Goal: Task Accomplishment & Management: Manage account settings

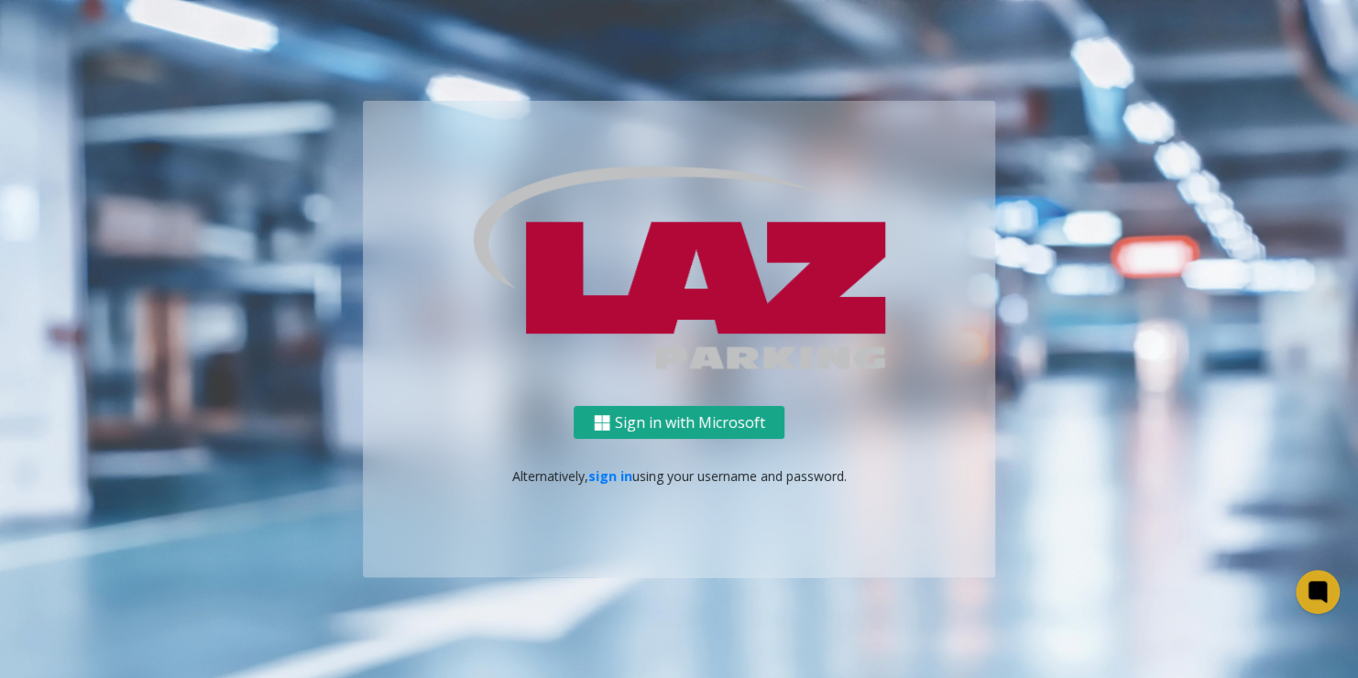
click at [727, 411] on button "Sign in with Microsoft" at bounding box center [679, 423] width 211 height 34
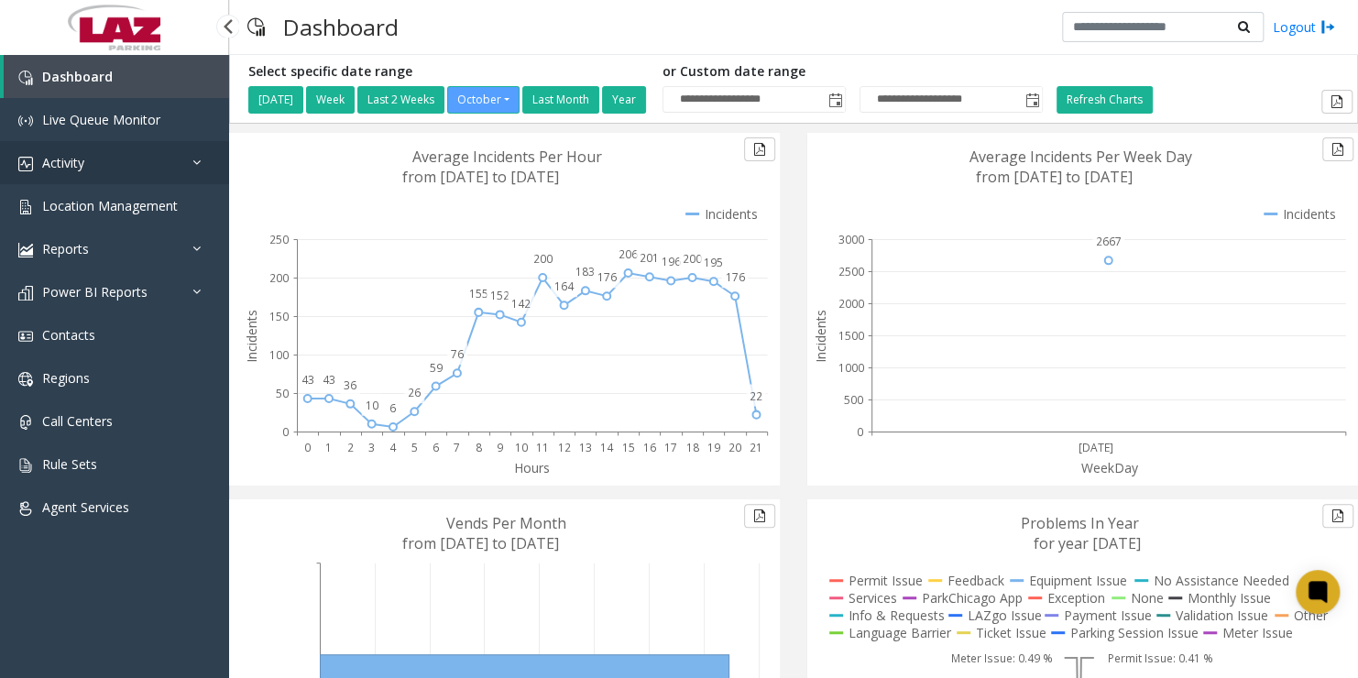
click at [117, 156] on link "Activity" at bounding box center [114, 162] width 229 height 43
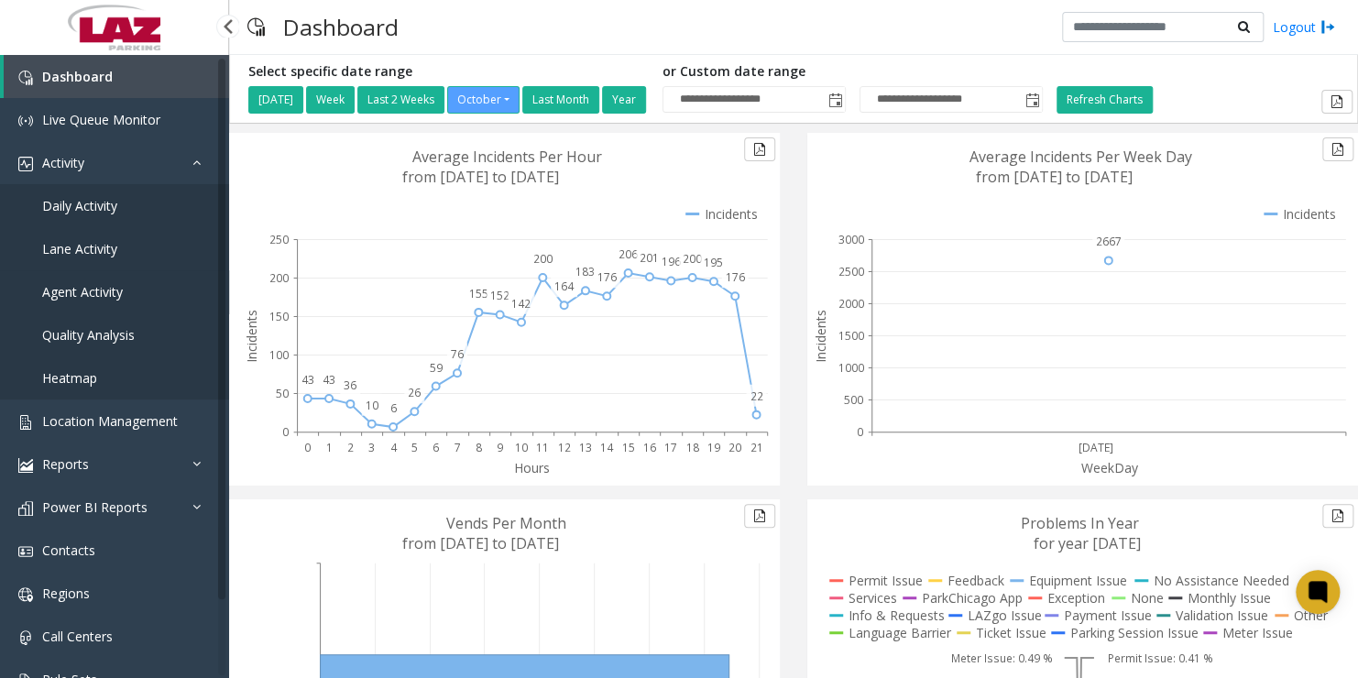
click at [97, 289] on span "Agent Activity" at bounding box center [82, 291] width 81 height 17
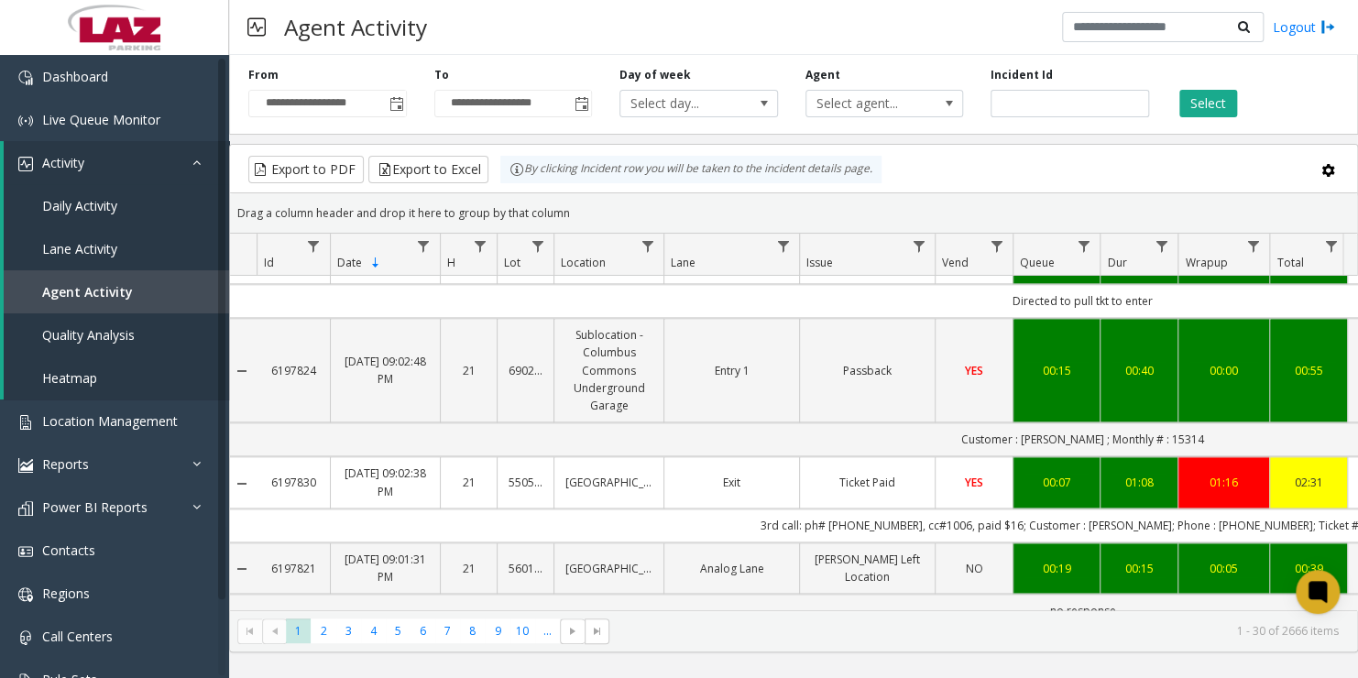
scroll to position [1226, 3]
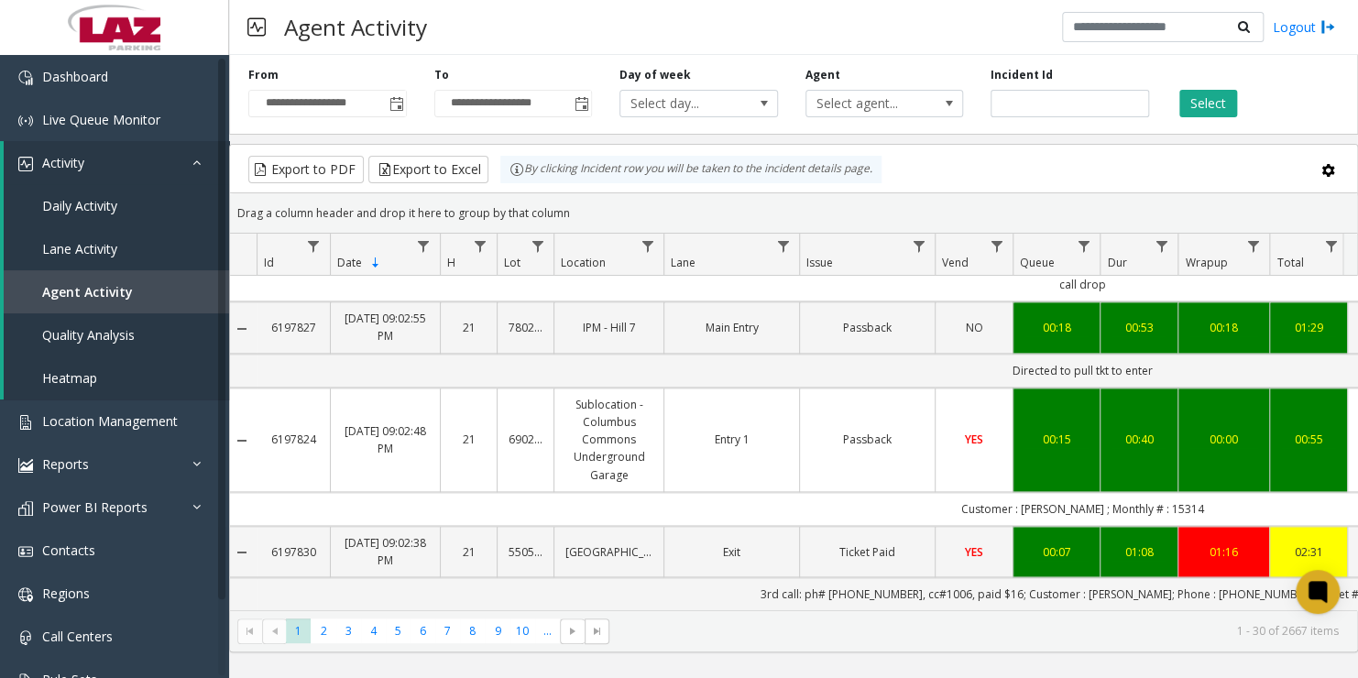
click at [845, 117] on div "**********" at bounding box center [793, 91] width 1129 height 87
click at [839, 100] on span "Select agent..." at bounding box center [869, 104] width 125 height 26
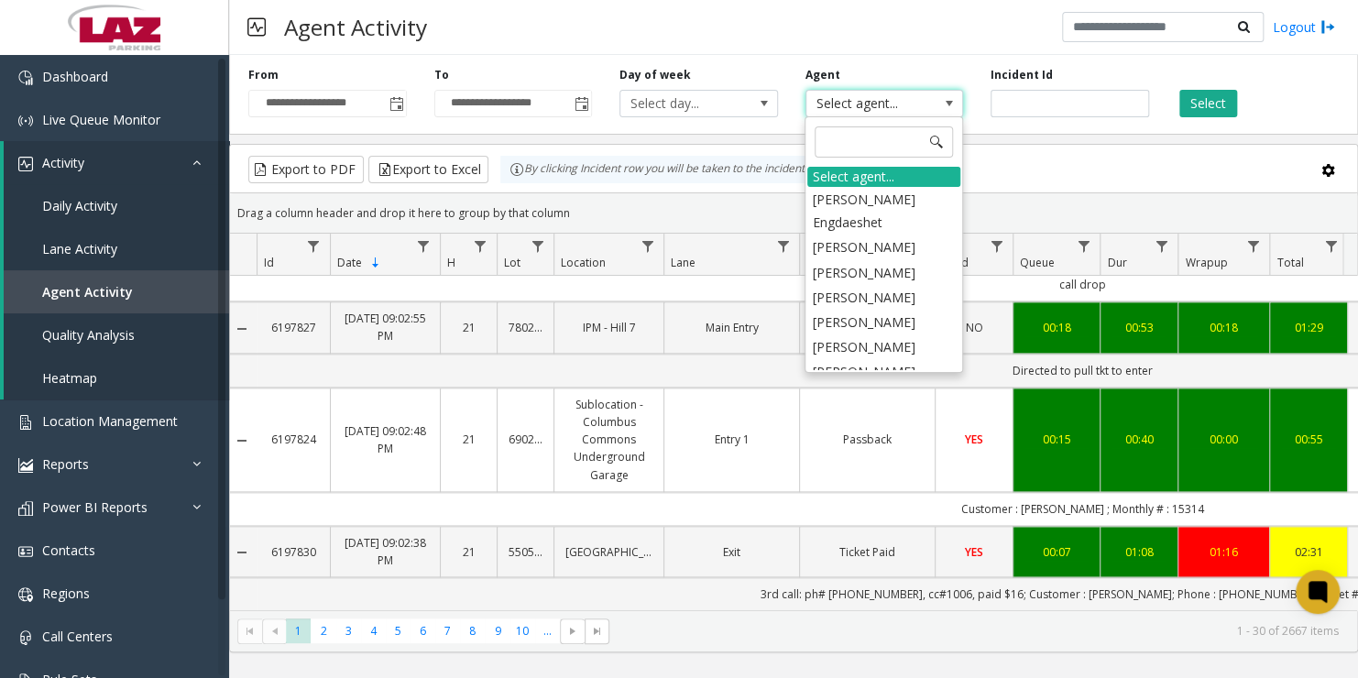
type input "*"
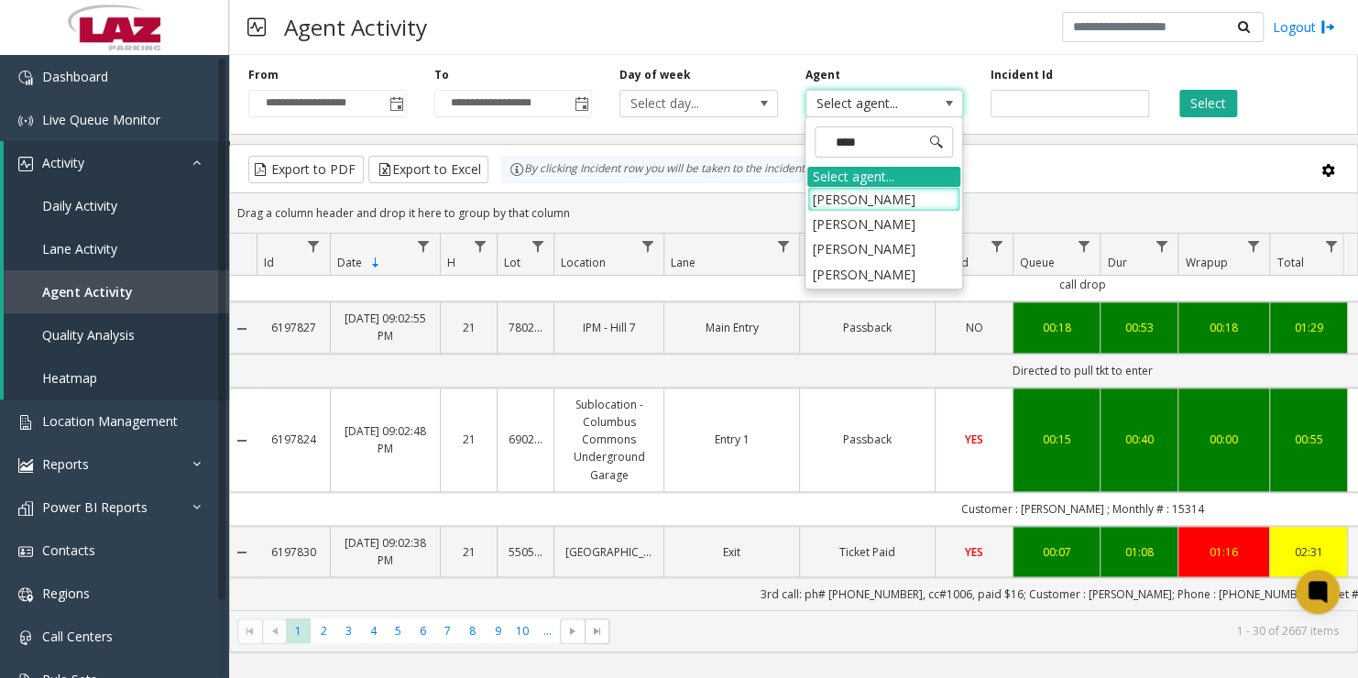
type input "*****"
click at [874, 252] on li "[PERSON_NAME]" at bounding box center [883, 248] width 153 height 25
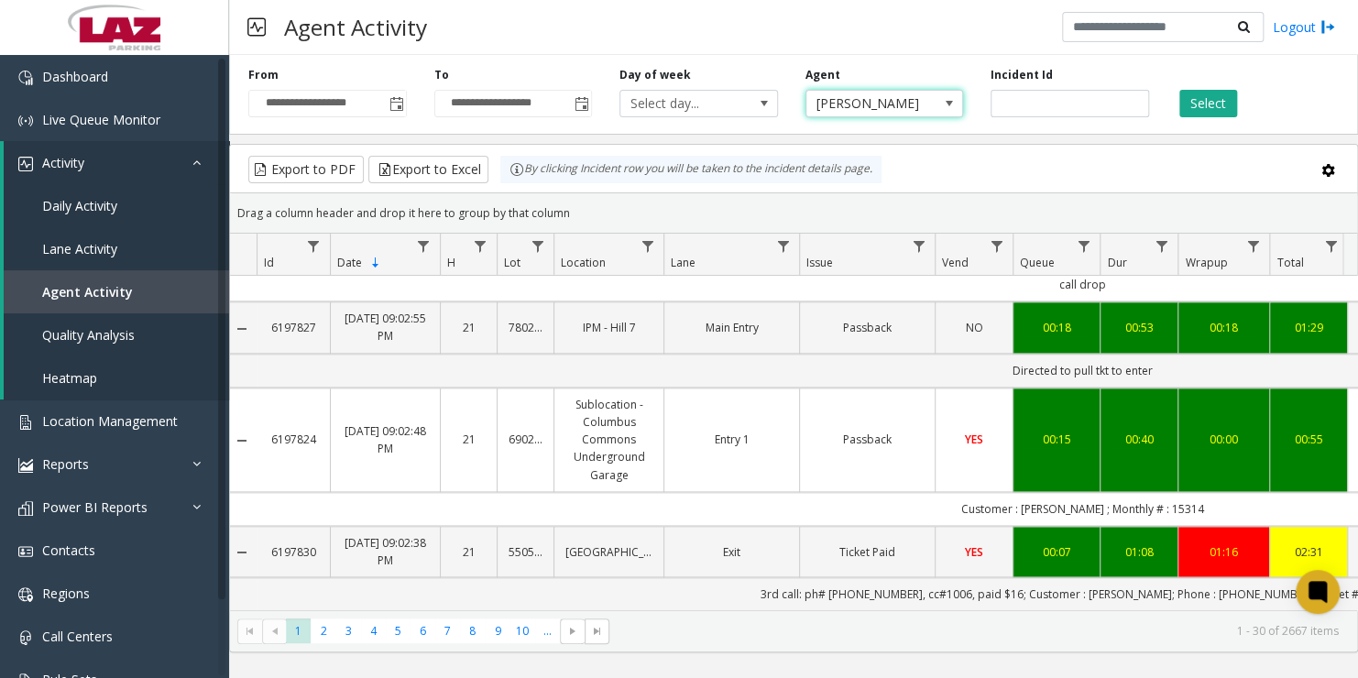
click at [929, 99] on span "[PERSON_NAME]" at bounding box center [869, 104] width 125 height 26
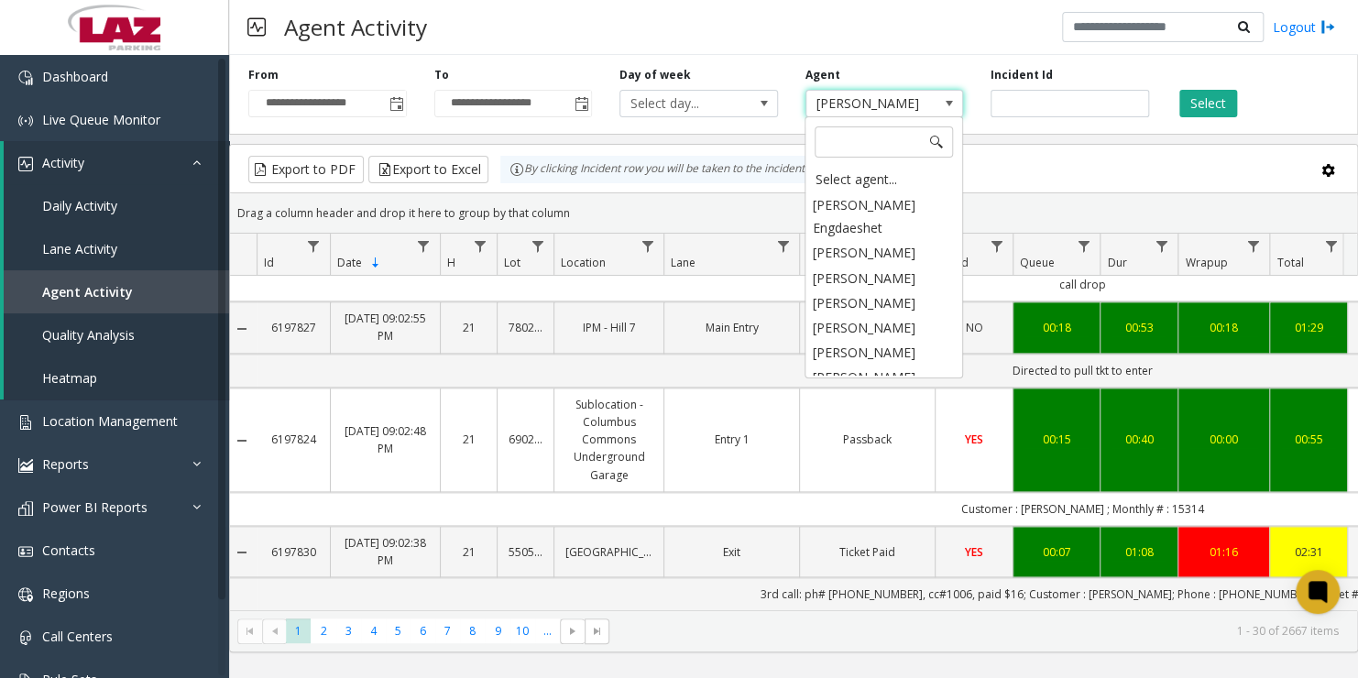
scroll to position [5121, 0]
type input "*"
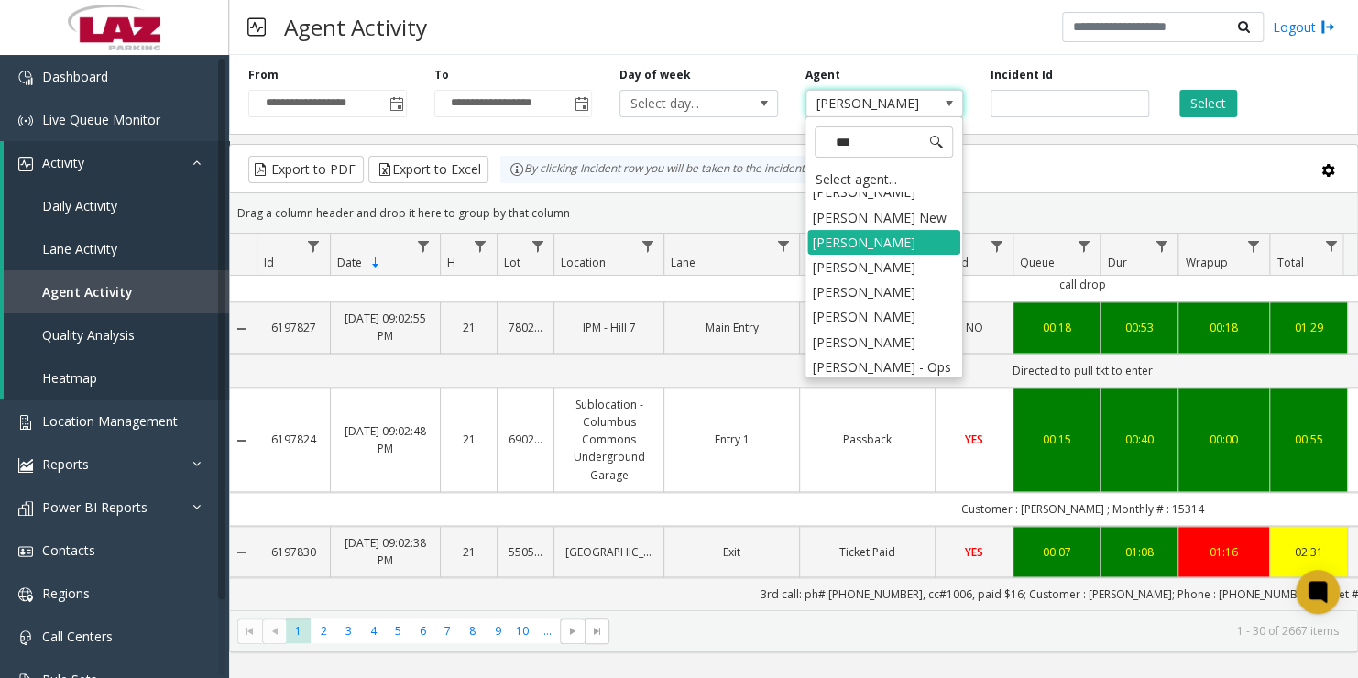
scroll to position [0, 0]
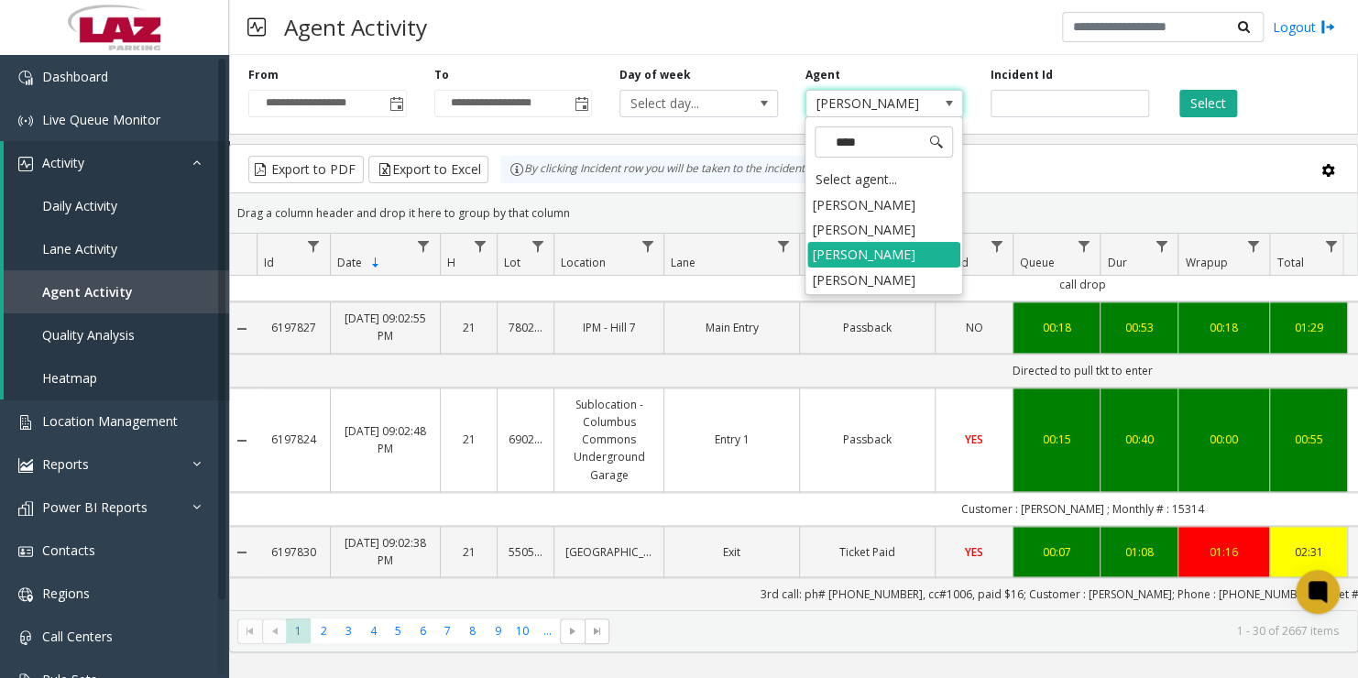
type input "*****"
click at [895, 272] on li "[PERSON_NAME]" at bounding box center [883, 280] width 153 height 25
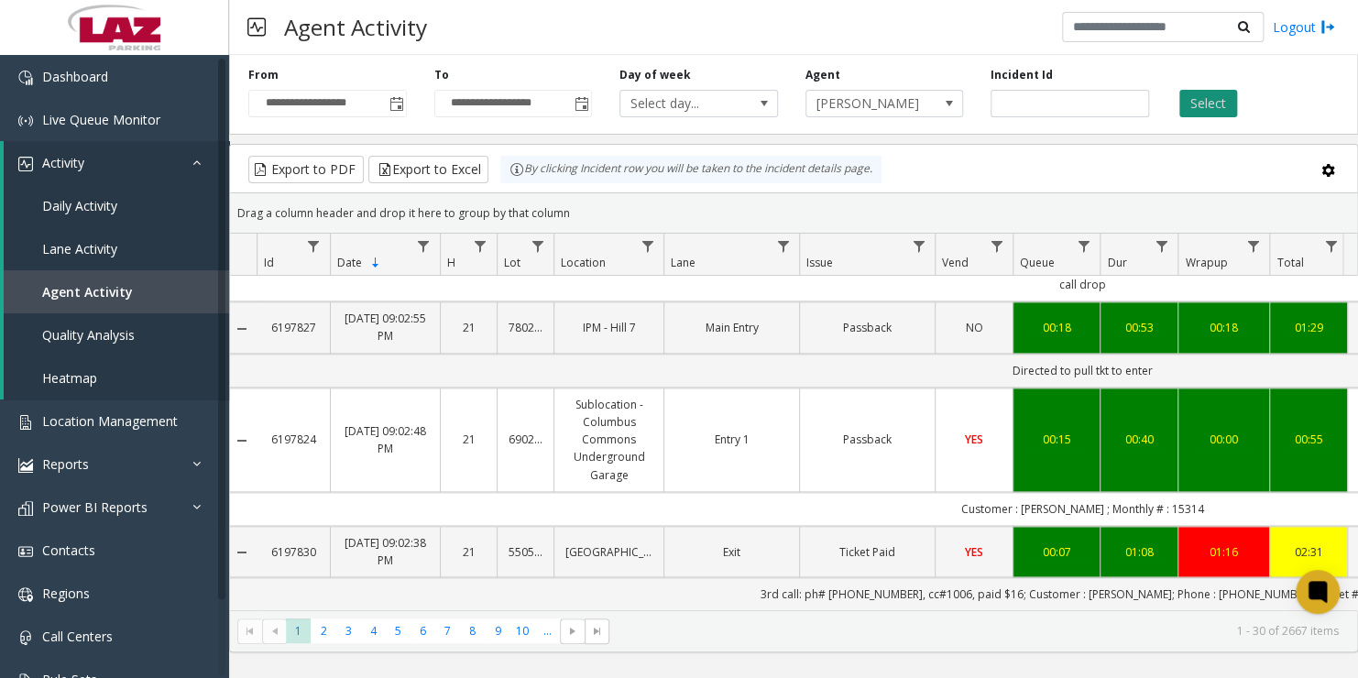
click at [1203, 107] on button "Select" at bounding box center [1209, 103] width 58 height 27
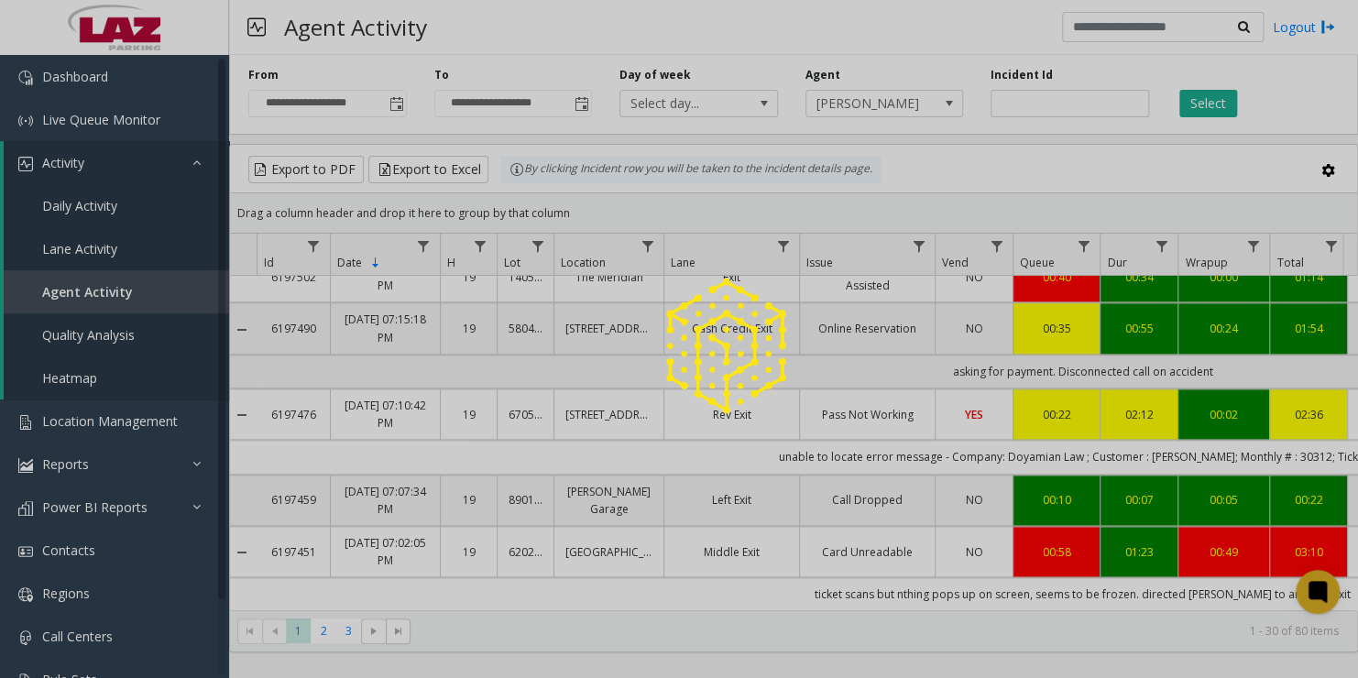
click at [867, 240] on div at bounding box center [679, 339] width 1358 height 678
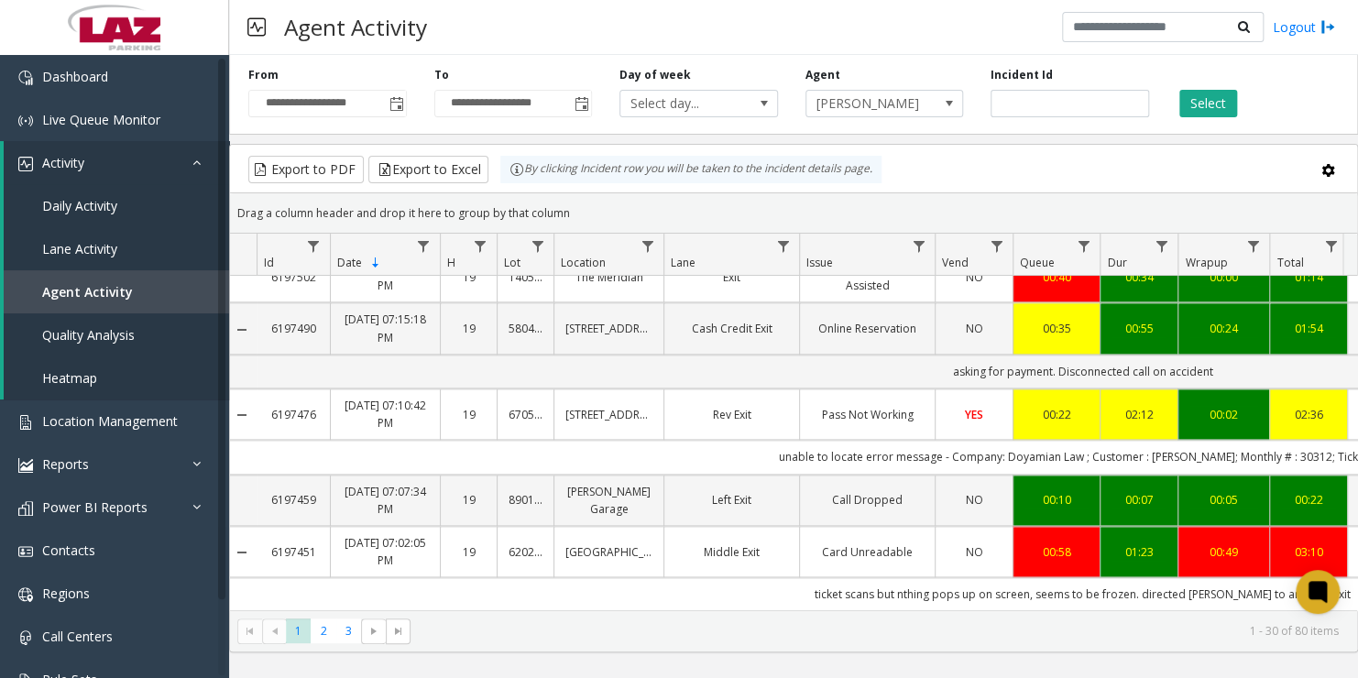
click at [924, 276] on td "Manager/Attendant Assisted" at bounding box center [867, 276] width 136 height 51
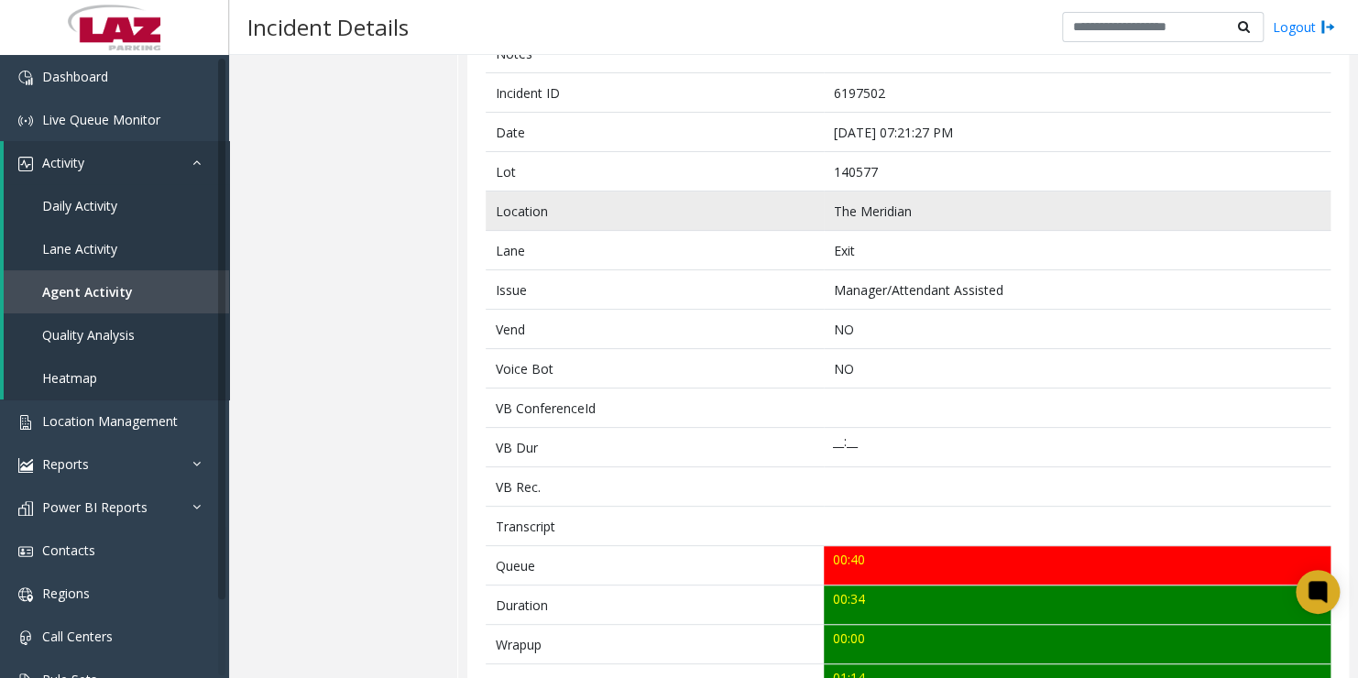
scroll to position [198, 0]
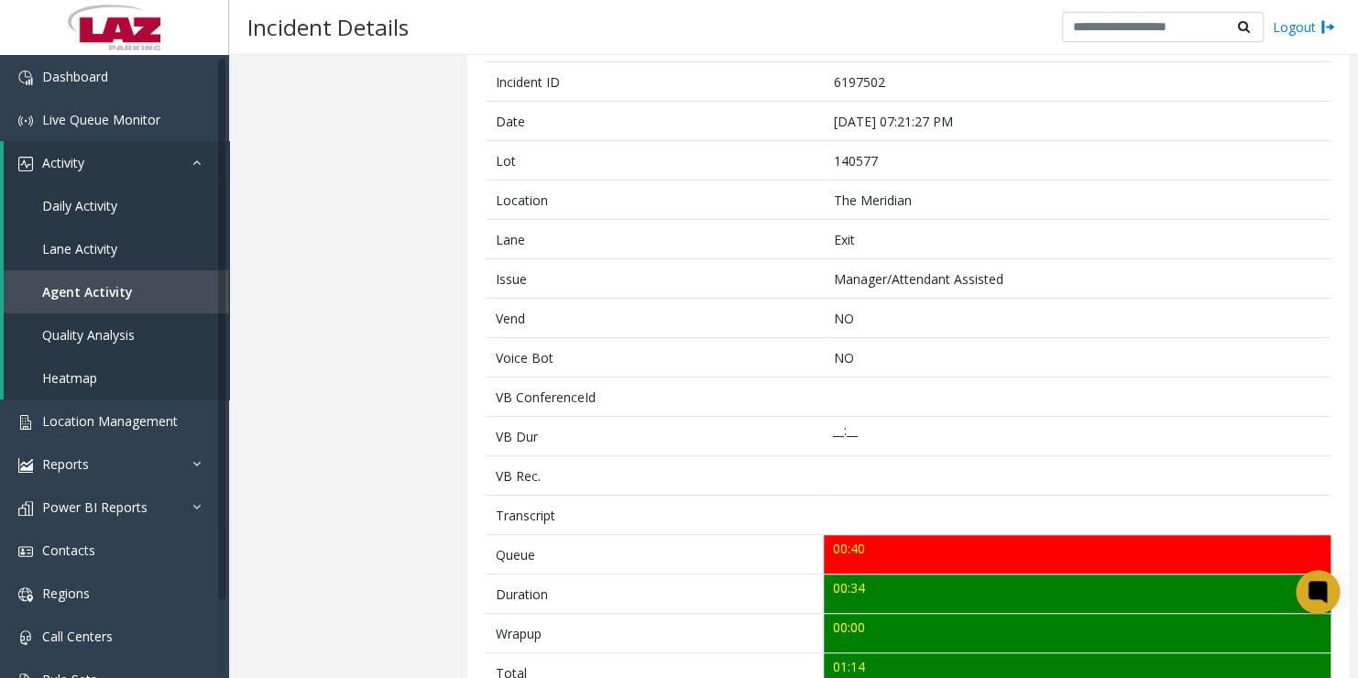
click at [412, 341] on div "Details Quality Analysis" at bounding box center [343, 517] width 229 height 1225
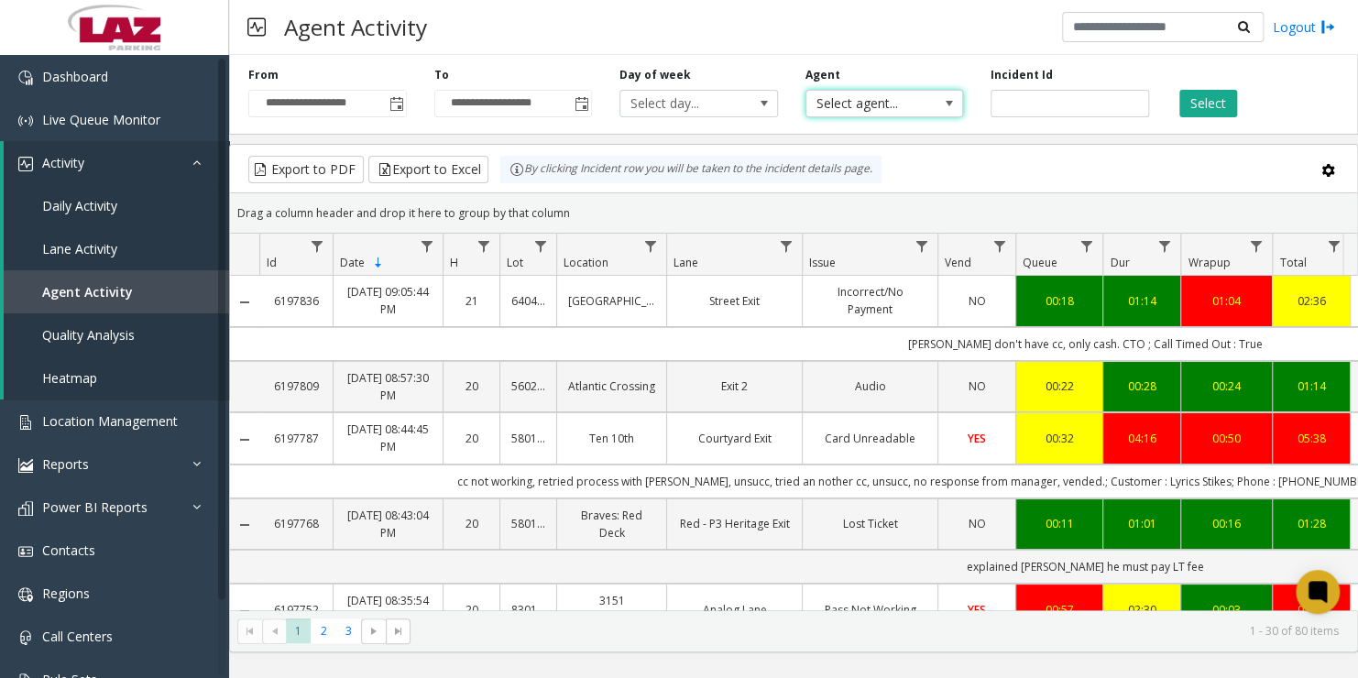
click at [850, 106] on span "Select agent..." at bounding box center [869, 104] width 125 height 26
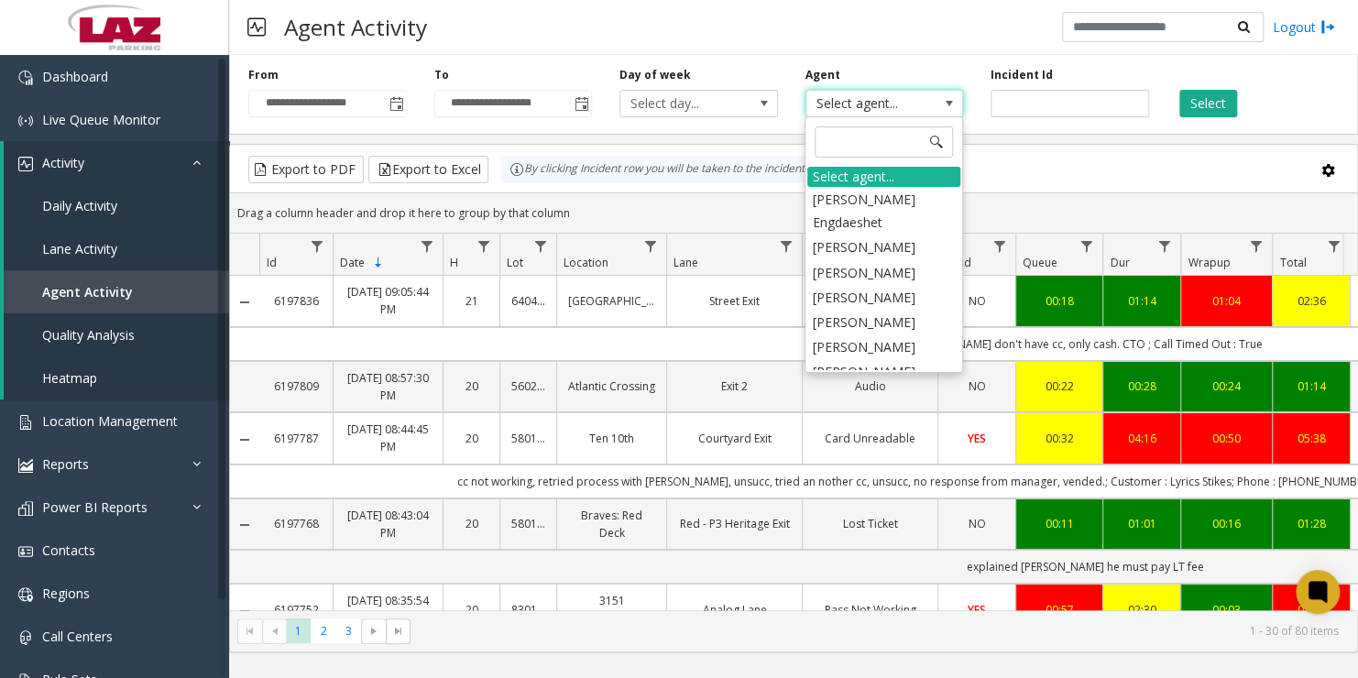
click at [850, 106] on span "Select agent..." at bounding box center [869, 104] width 125 height 26
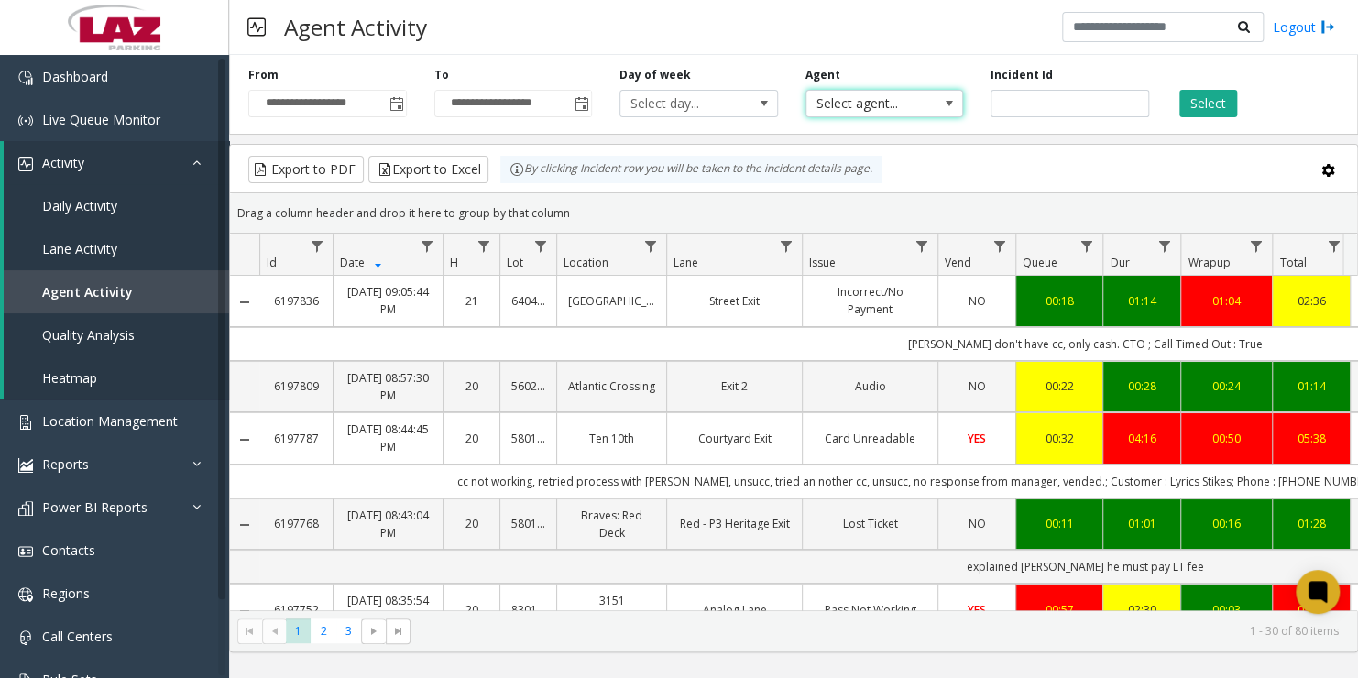
click at [850, 106] on span "Select agent..." at bounding box center [869, 104] width 125 height 26
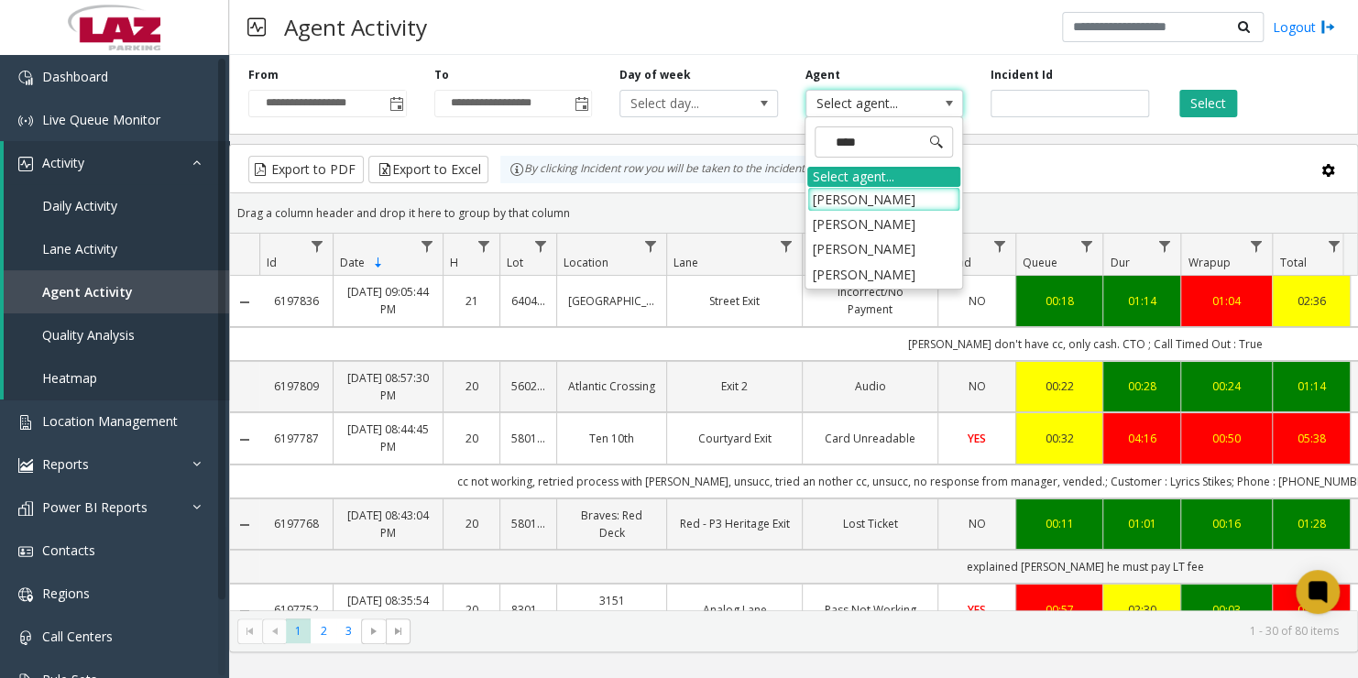
type input "*****"
click at [866, 268] on li "[PERSON_NAME]" at bounding box center [883, 274] width 153 height 25
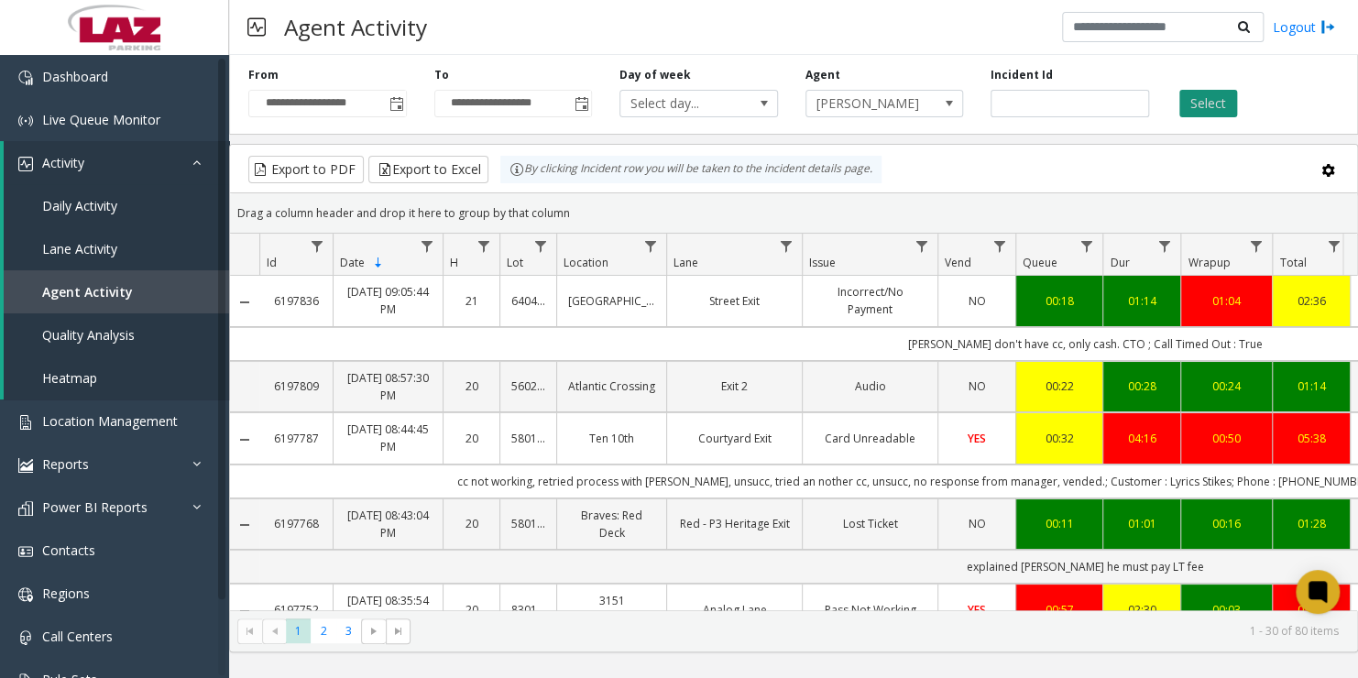
click at [1212, 113] on button "Select" at bounding box center [1209, 103] width 58 height 27
click at [1077, 330] on td "[PERSON_NAME] don't have cc, only cash. CTO ; Call Timed Out : True" at bounding box center [1085, 344] width 1653 height 34
click at [1079, 350] on td "[PERSON_NAME] don't have cc, only cash. CTO ; Call Timed Out : True" at bounding box center [1085, 344] width 1653 height 34
click at [1033, 344] on td "[PERSON_NAME] don't have cc, only cash. CTO ; Call Timed Out : True" at bounding box center [1085, 344] width 1653 height 34
click at [1281, 301] on td "02:36" at bounding box center [1311, 301] width 78 height 50
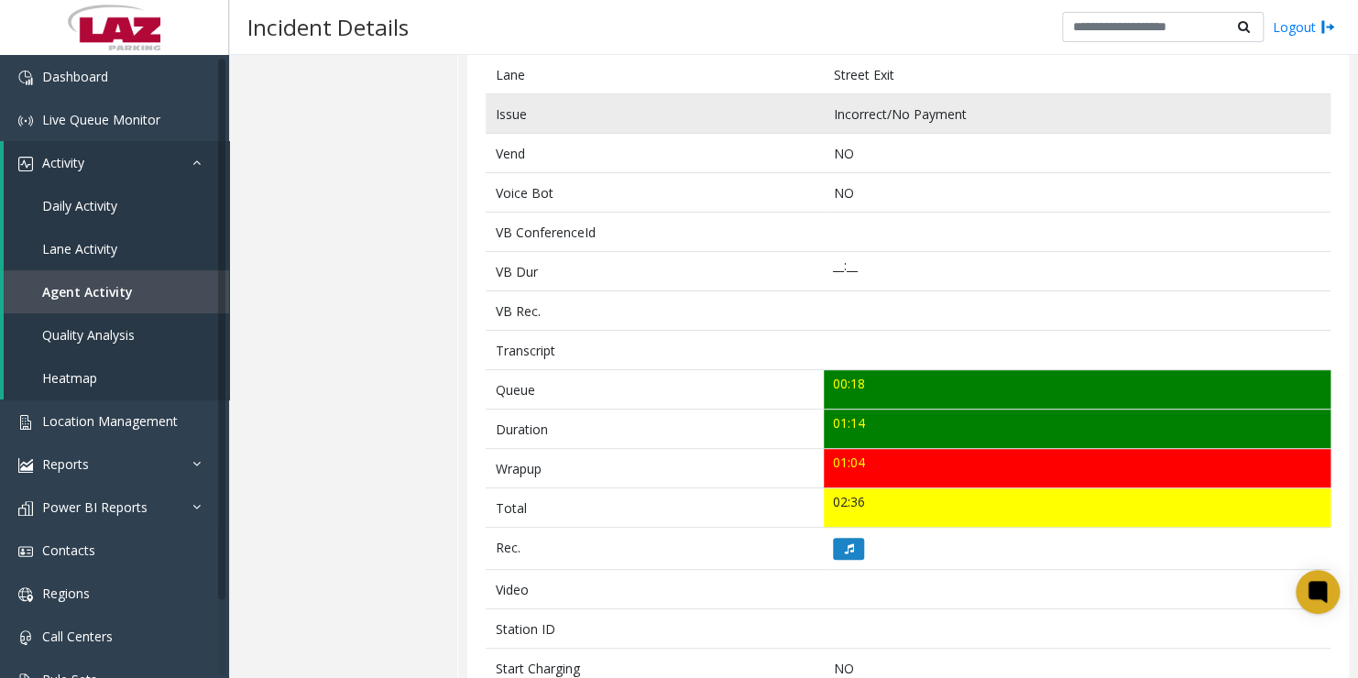
scroll to position [369, 0]
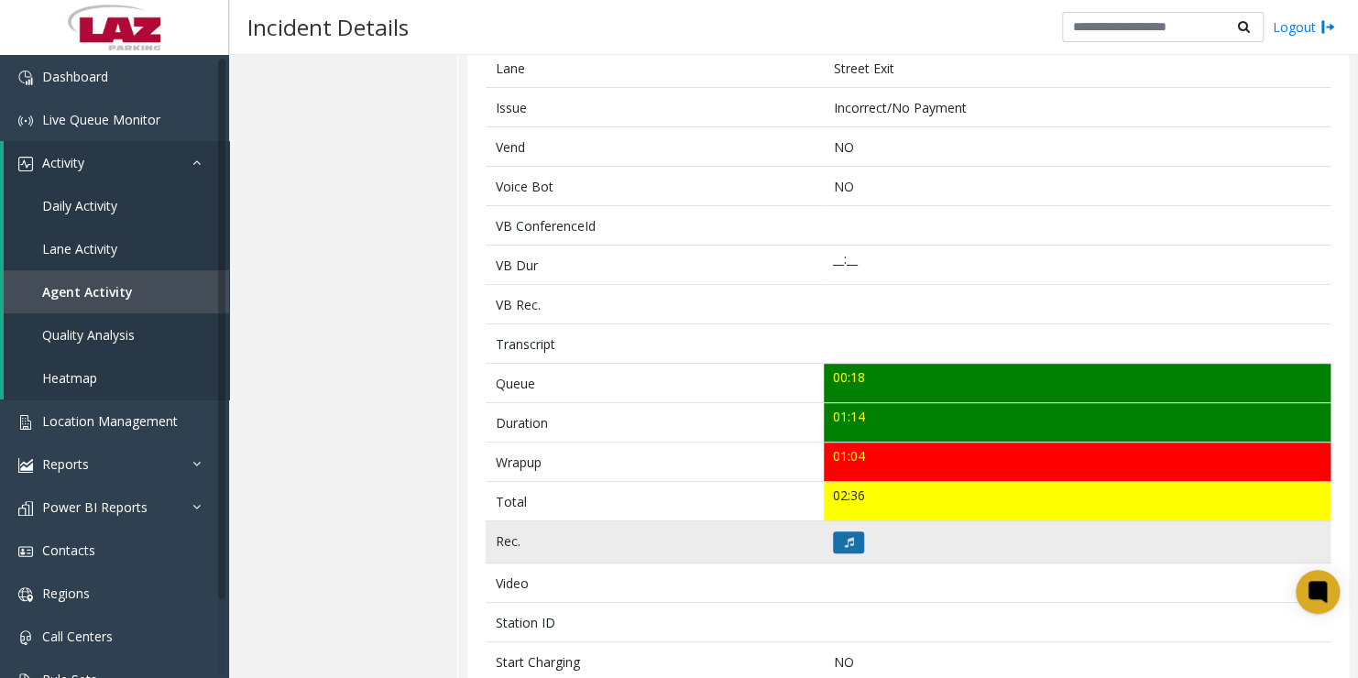
click at [844, 537] on icon at bounding box center [848, 542] width 9 height 11
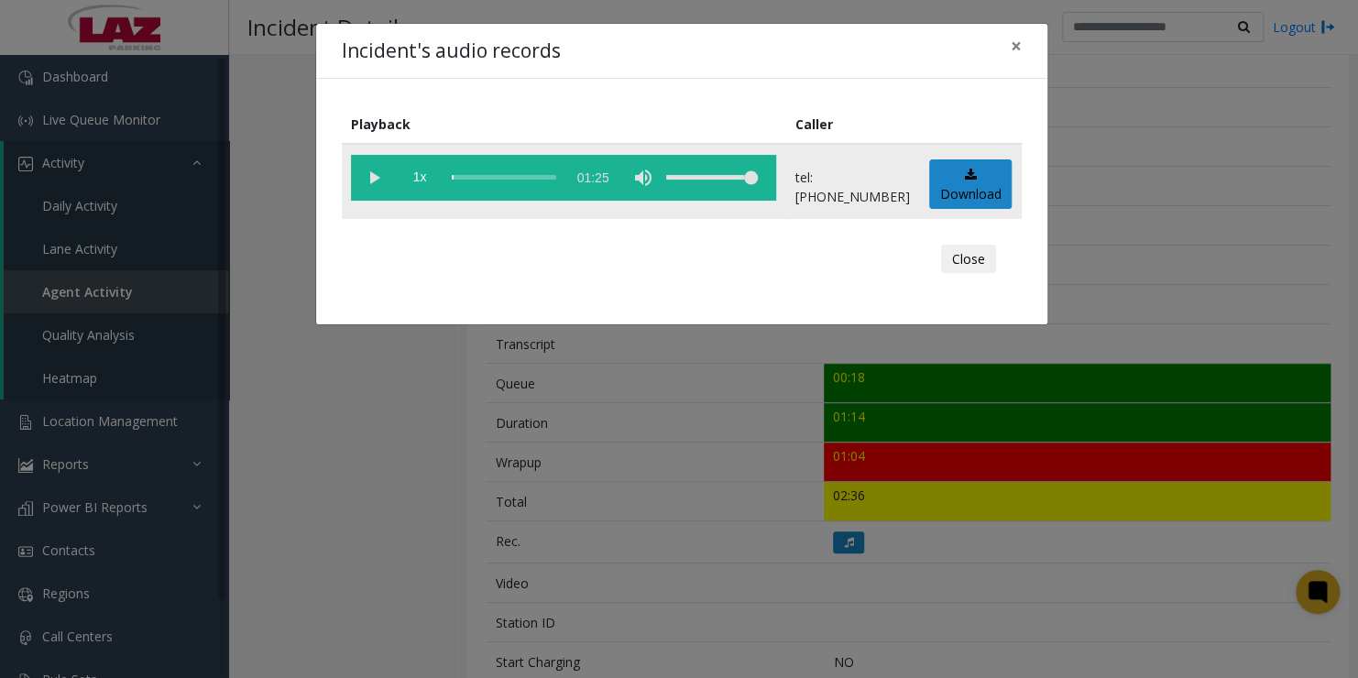
click at [376, 177] on vg-play-pause at bounding box center [374, 178] width 46 height 46
click at [463, 179] on div "scrub bar" at bounding box center [504, 178] width 104 height 46
click at [374, 169] on vg-play-pause at bounding box center [374, 178] width 46 height 46
click at [1017, 47] on span "×" at bounding box center [1016, 46] width 11 height 26
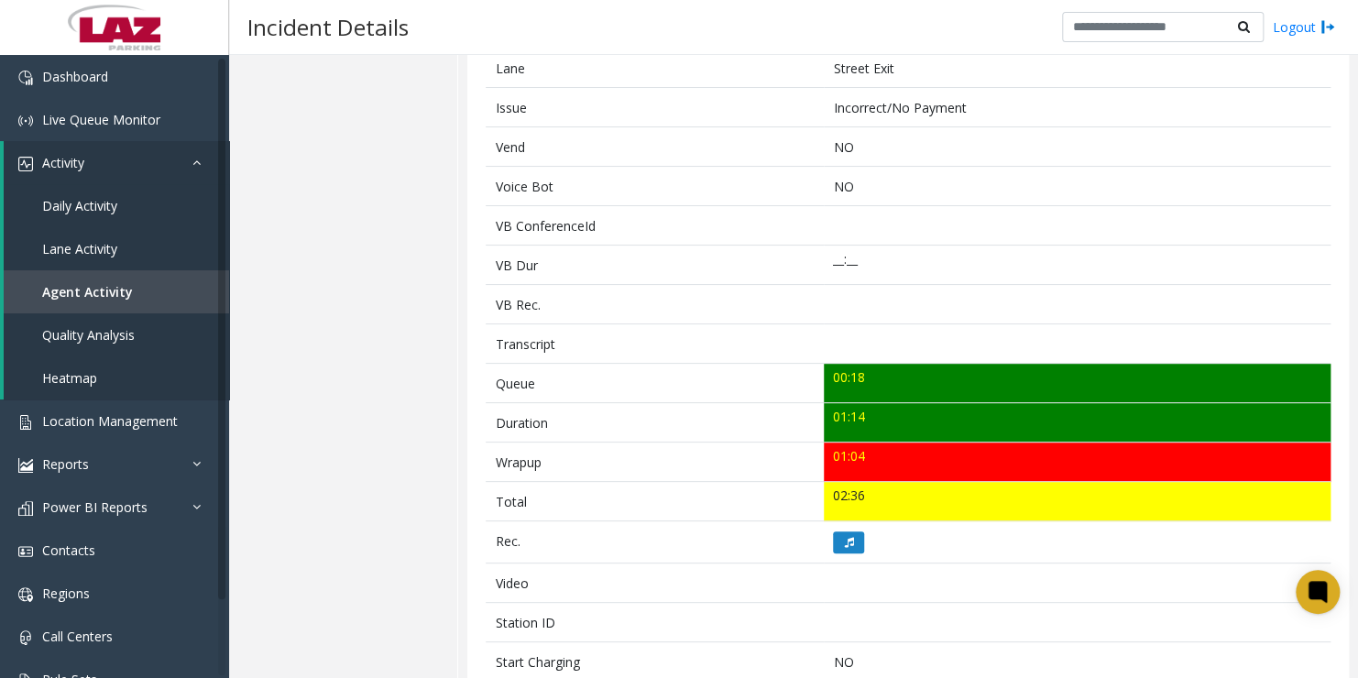
click at [1289, 38] on div "Logout" at bounding box center [1198, 27] width 273 height 31
drag, startPoint x: 1289, startPoint y: 38, endPoint x: 1284, endPoint y: 27, distance: 12.8
click at [1284, 27] on link "Logout" at bounding box center [1304, 26] width 62 height 19
